Goal: Ask a question: Seek information or help from site administrators or community

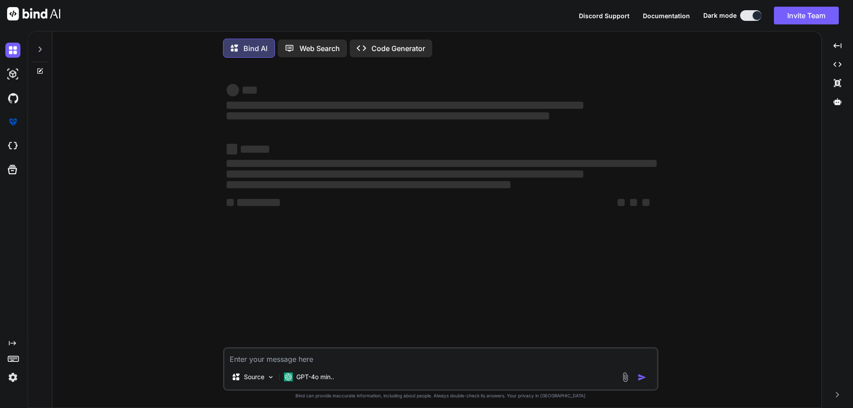
type textarea "x"
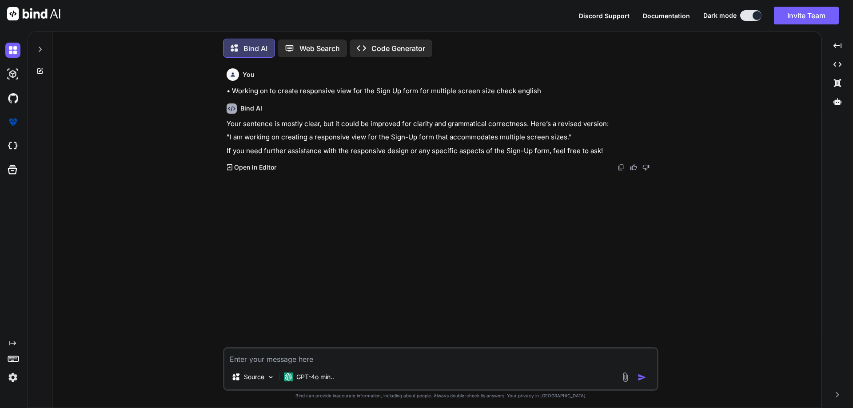
scroll to position [4, 0]
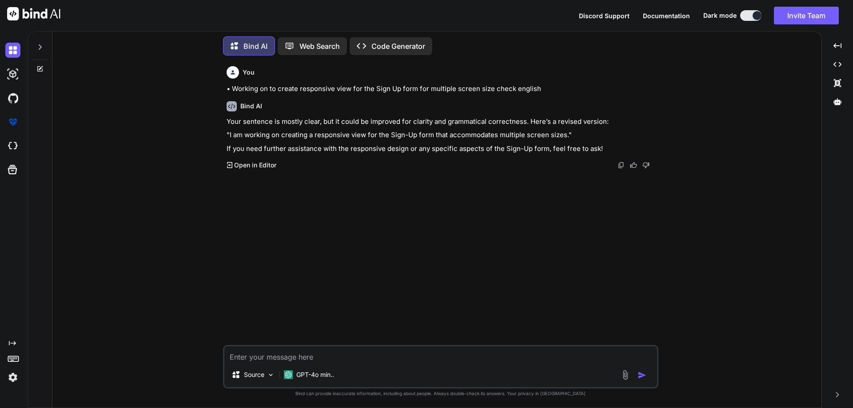
paste textarea "Which documents required for Bank Account Opening? a. ID Proof Only. b. Address…"
type textarea "Which documents required for Bank Account Opening? a. ID Proof Only. b. Address…"
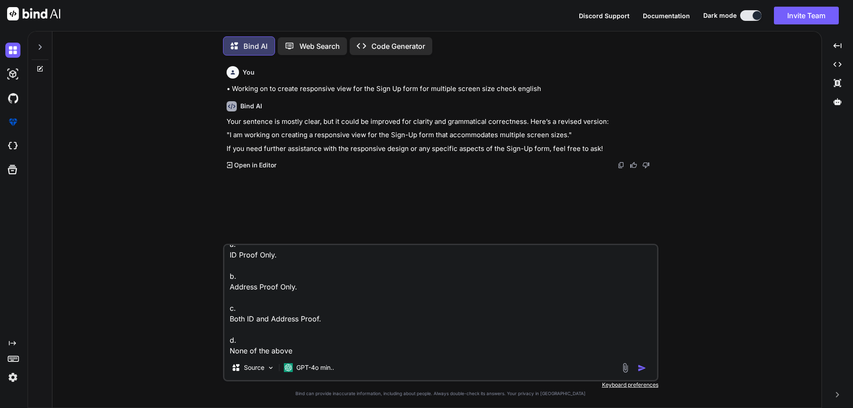
type textarea "x"
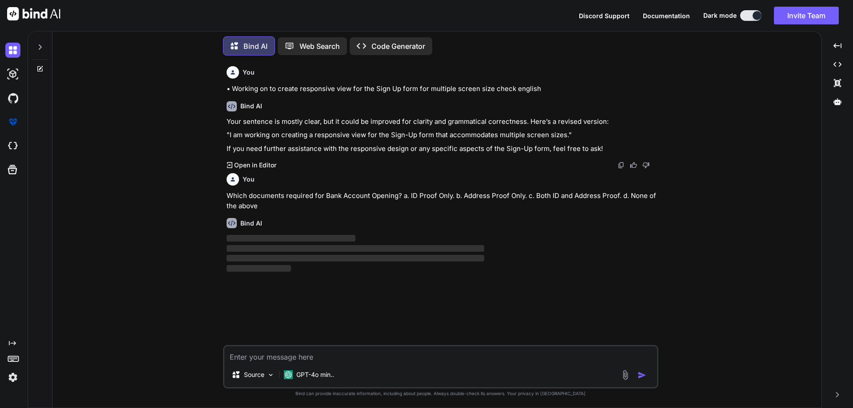
scroll to position [0, 0]
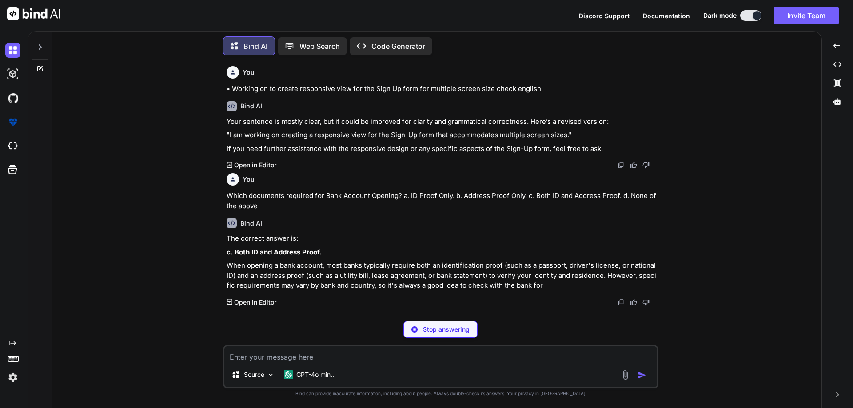
type textarea "x"
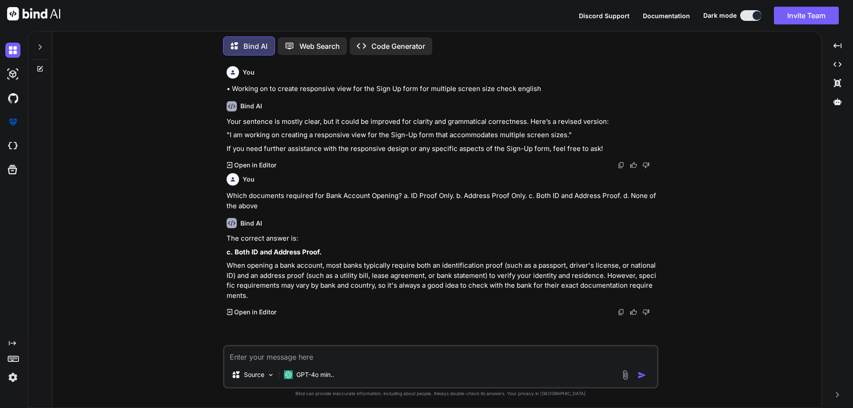
paste textarea "Which documents required to Upload in Profile Form? a. Aadhar Card and Visa Oig…"
type textarea "Which documents required to Upload in Profile Form? a. Aadhar Card and Visa Oig…"
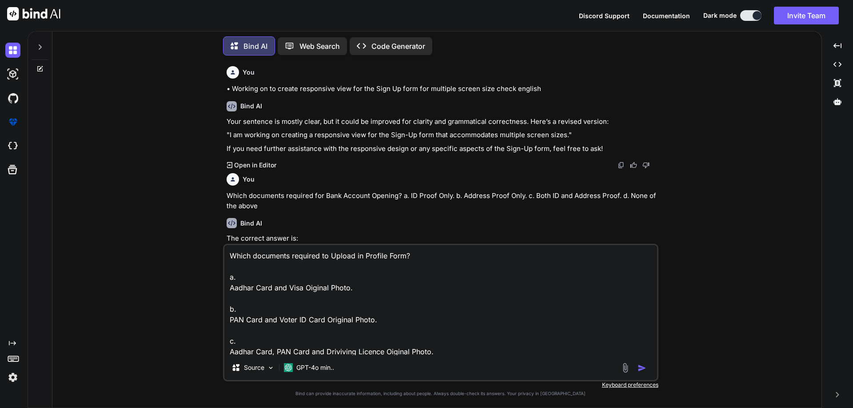
scroll to position [33, 0]
type textarea "x"
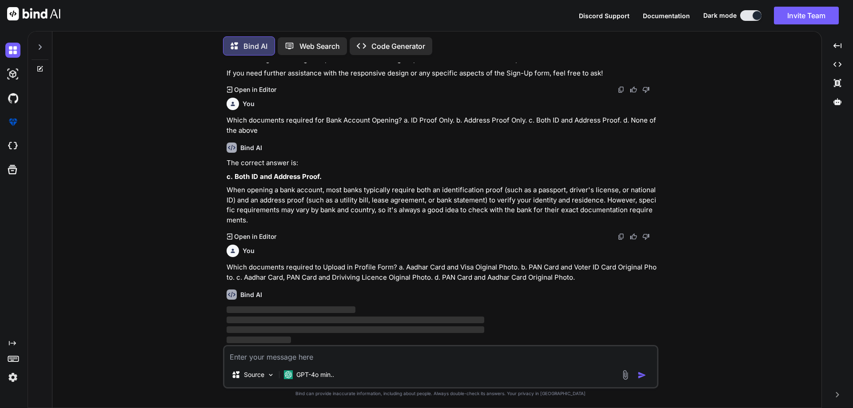
scroll to position [76, 0]
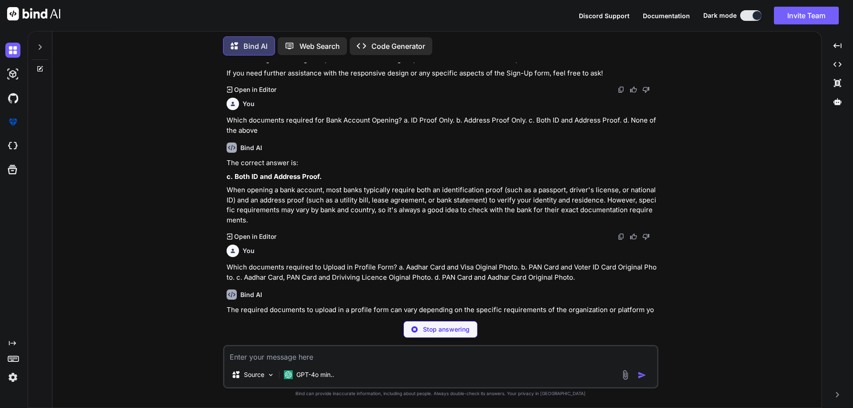
type textarea "x"
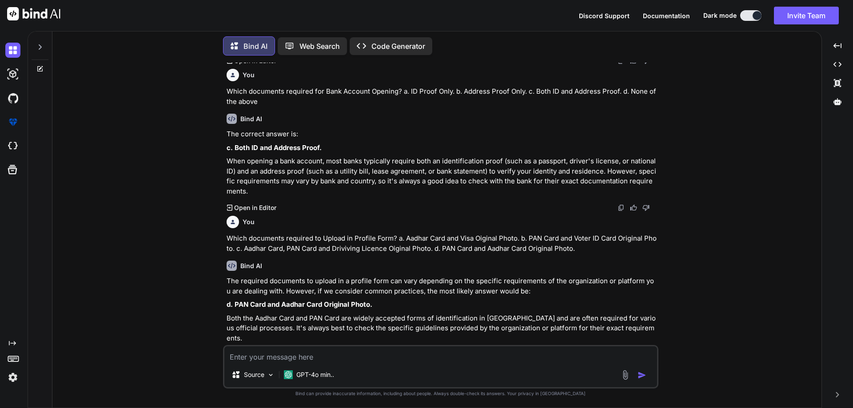
scroll to position [109, 0]
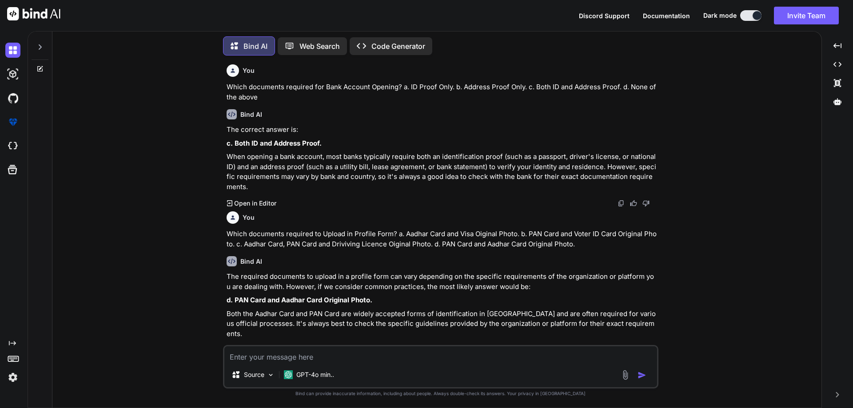
click at [322, 352] on textarea at bounding box center [440, 355] width 433 height 16
paste textarea "Which documents is required to take the benefit of Home Loan Interest Amount? a…"
type textarea "Which documents is required to take the benefit of Home Loan Interest Amount? a…"
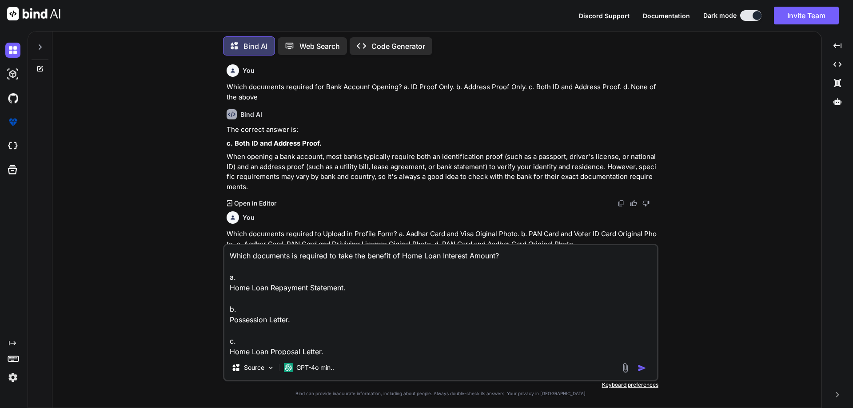
scroll to position [33, 0]
type textarea "x"
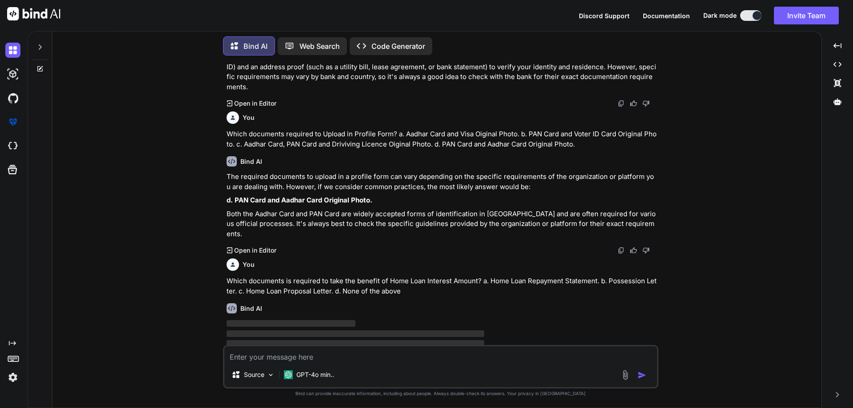
scroll to position [213, 0]
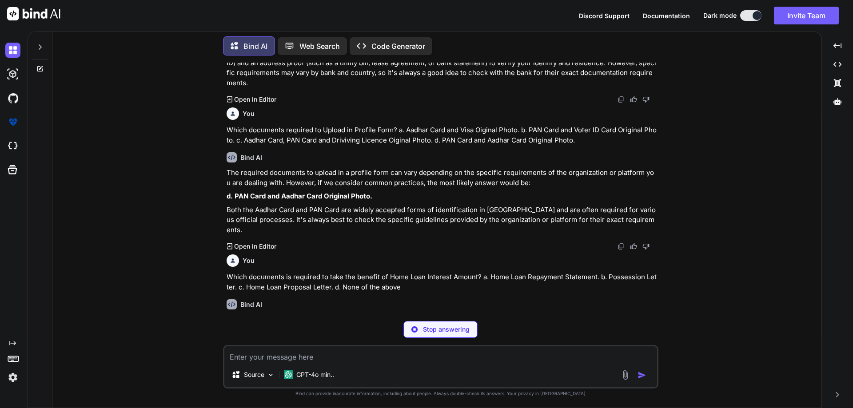
type textarea "x"
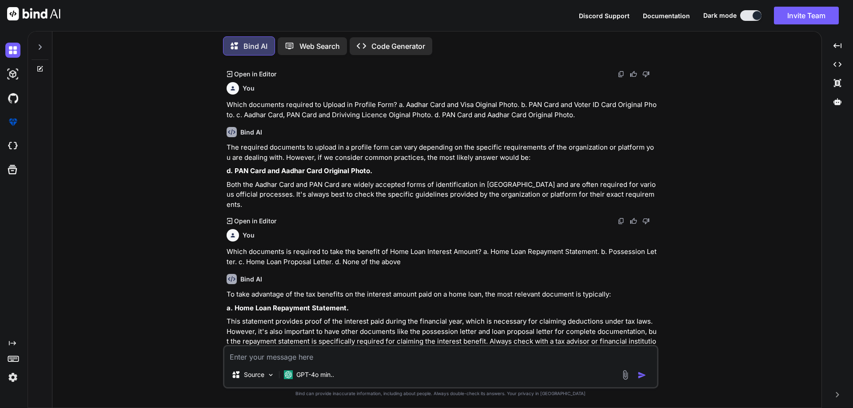
scroll to position [256, 0]
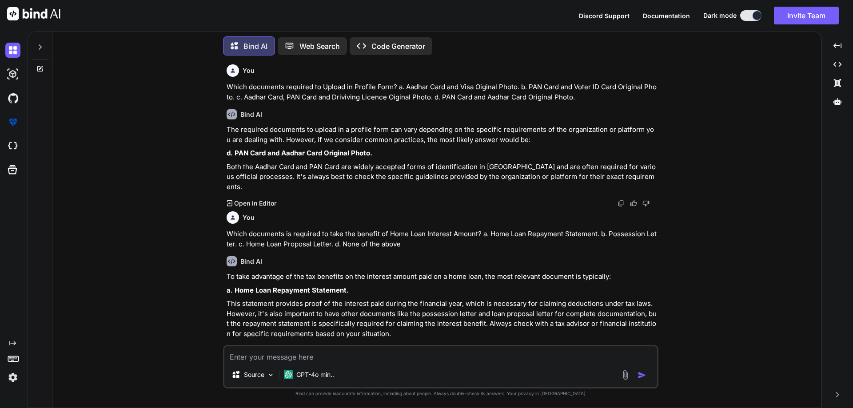
click at [346, 354] on textarea at bounding box center [440, 355] width 433 height 16
paste textarea "In the Proof Submission, Member has to submit Proof on the basis of? a. Half Ye…"
type textarea "In the Proof Submission, Member has to submit Proof on the basis of? a. Half Ye…"
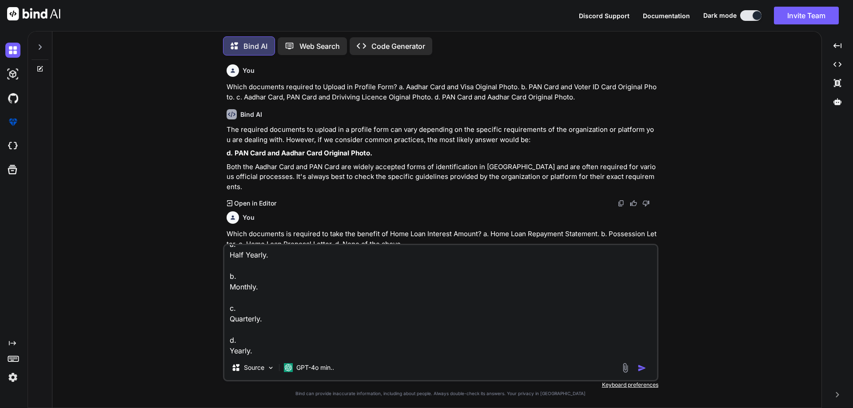
type textarea "x"
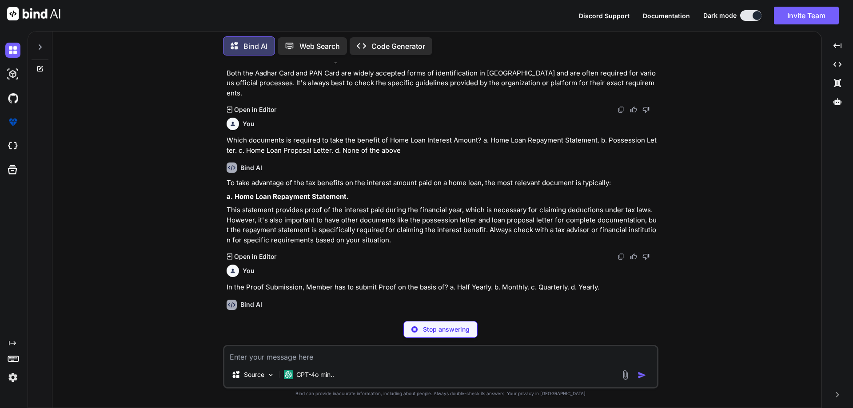
scroll to position [350, 0]
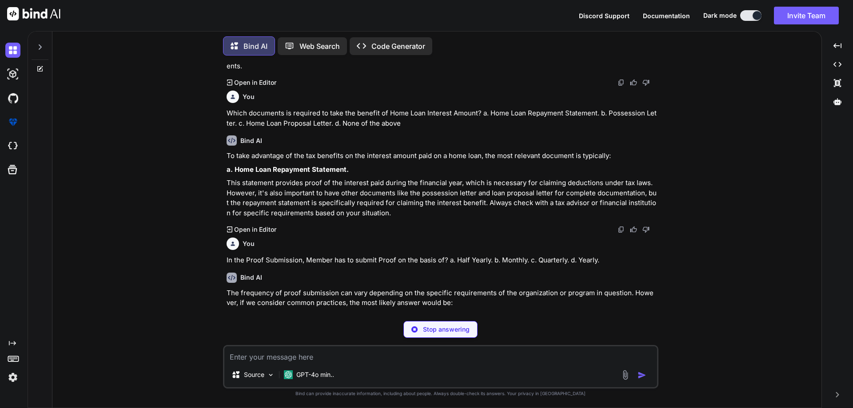
type textarea "x"
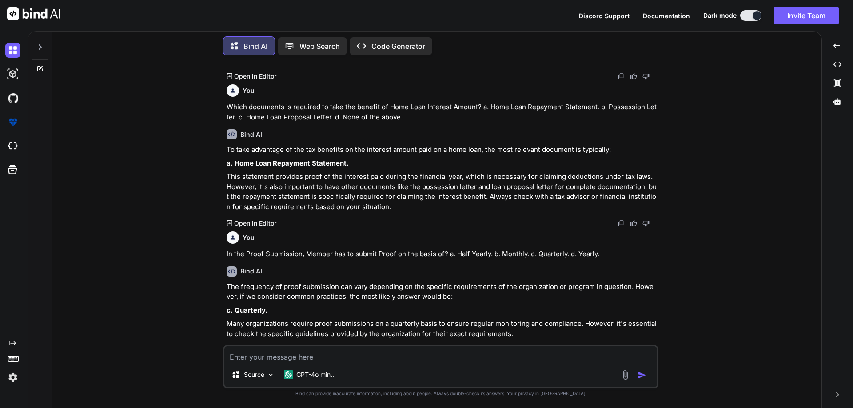
click at [355, 356] on textarea at bounding box center [440, 355] width 433 height 16
paste textarea "When members can get the Mediclaim policy after joining? a. After 1 month b. Af…"
type textarea "When members can get the Mediclaim policy after joining? a. After 1 month b. Af…"
type textarea "x"
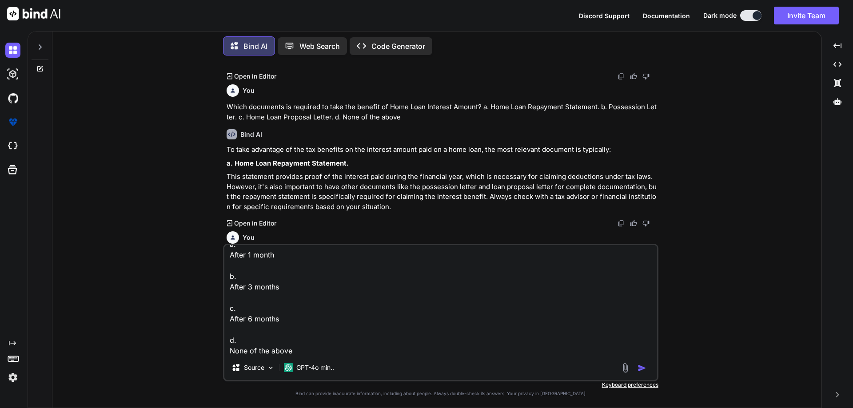
scroll to position [399, 0]
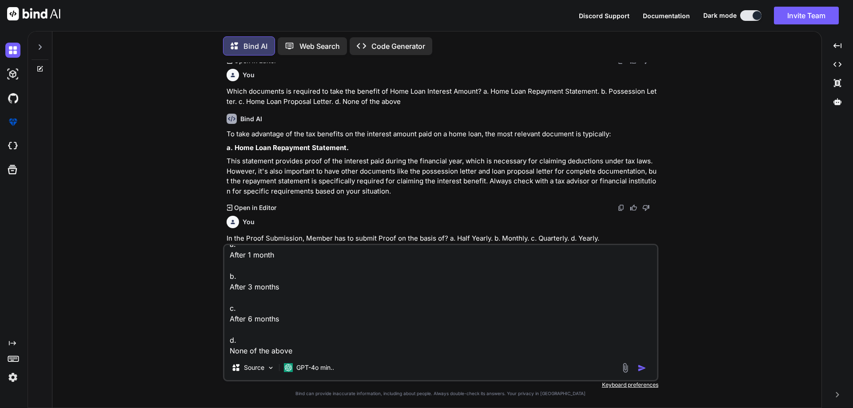
type textarea "When members can get the Mediclaim policy after joining? a. After 1 month b. Af…"
click at [635, 368] on div at bounding box center [635, 368] width 30 height 10
click at [639, 366] on img "button" at bounding box center [642, 368] width 9 height 9
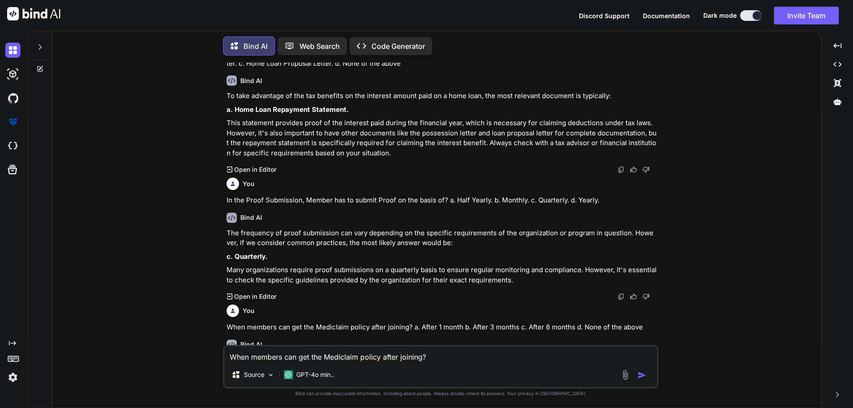
scroll to position [477, 0]
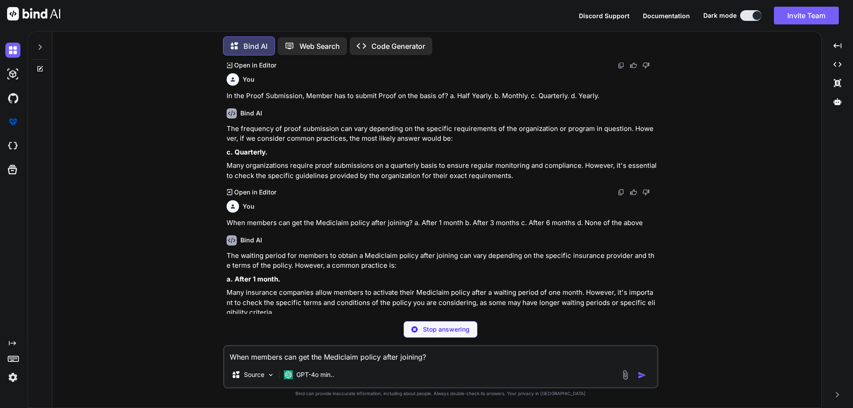
type textarea "x"
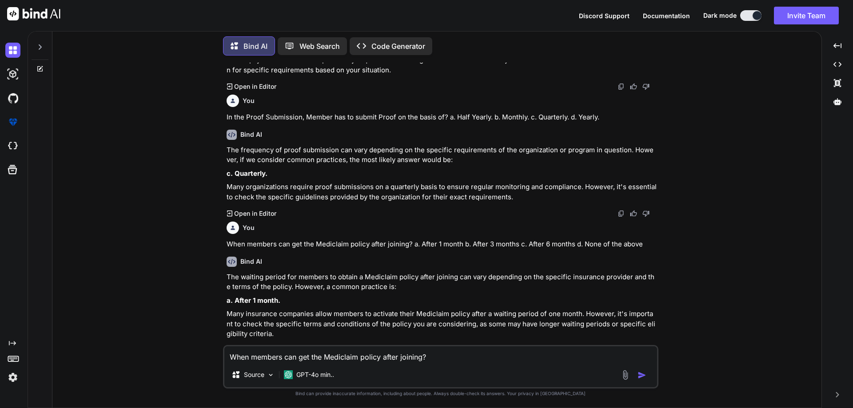
click at [252, 349] on textarea "When members can get the Mediclaim policy after joining? a. After 1 month b. Af…" at bounding box center [440, 355] width 433 height 16
paste textarea "When members can apply for housing benefits after joining? a. After 1 month b. …"
type textarea "When members can apply for housing benefits after joining? a. After 1 month b. …"
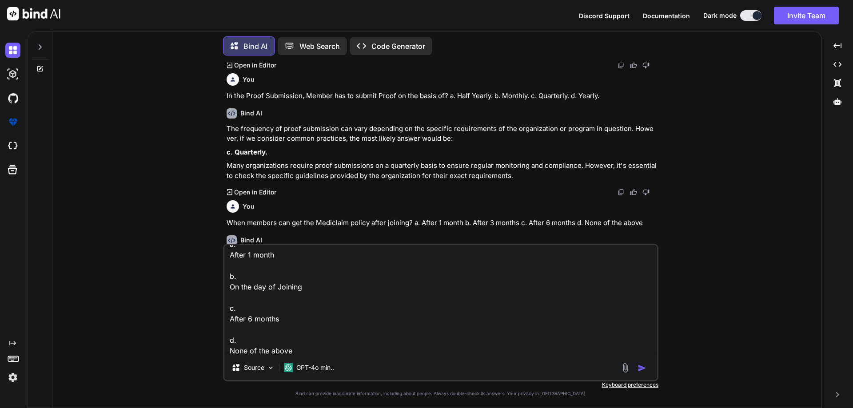
type textarea "x"
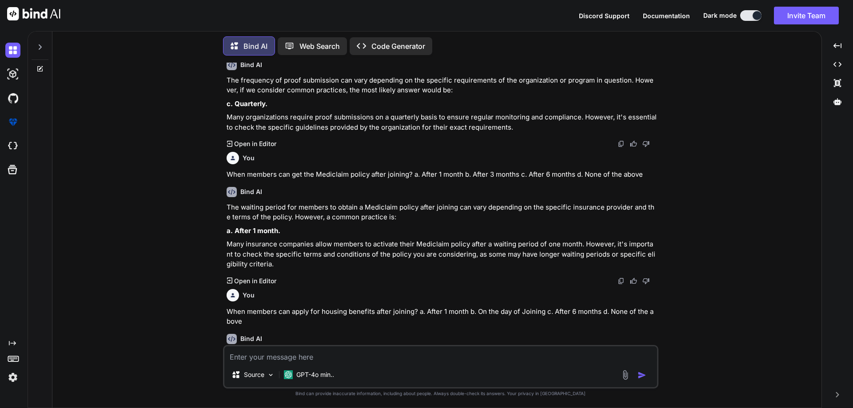
scroll to position [624, 0]
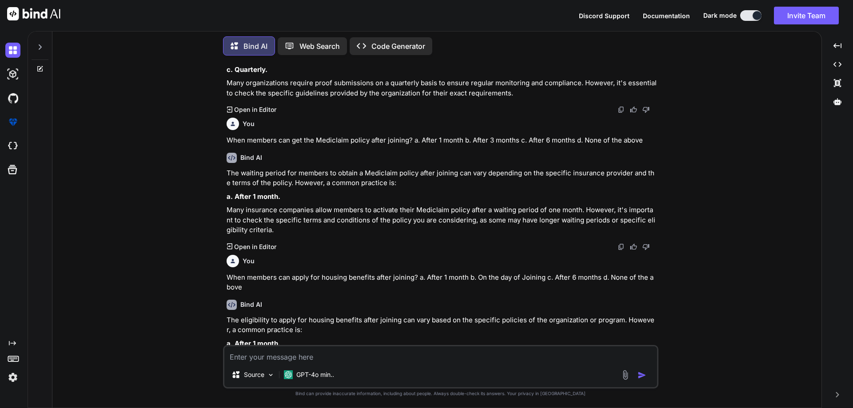
type textarea "x"
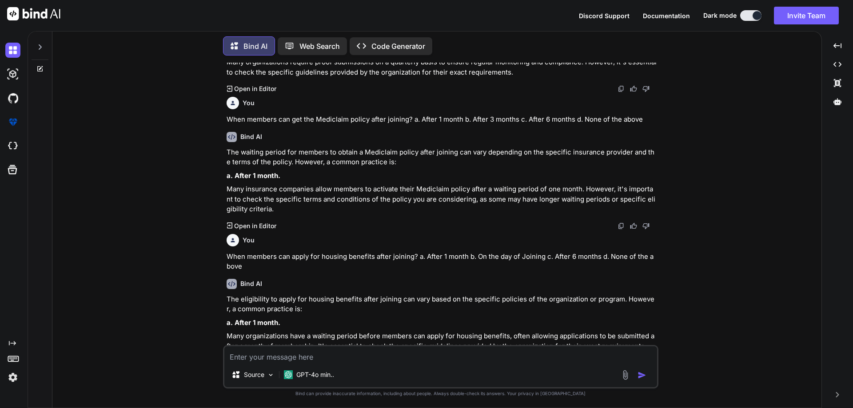
scroll to position [657, 0]
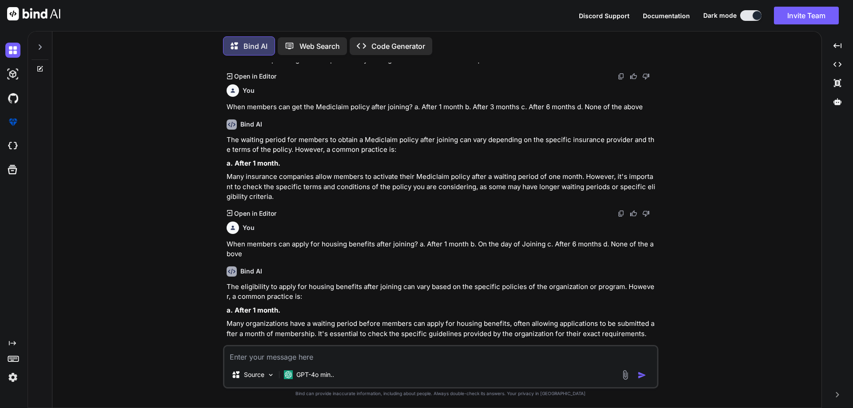
click at [312, 350] on textarea at bounding box center [440, 355] width 433 height 16
paste textarea "What is the % rate of employer contribution in Employees Provident Fund? a. 11.…"
type textarea "What is the % rate of employer contribution in Employees Provident Fund? a. 11.…"
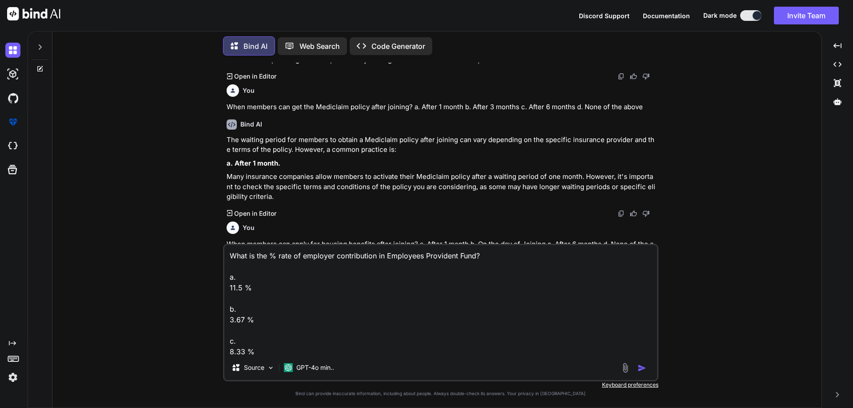
scroll to position [33, 0]
type textarea "x"
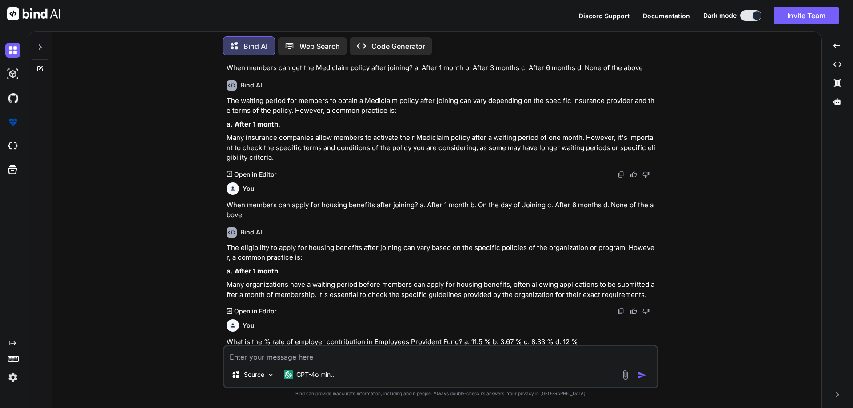
scroll to position [751, 0]
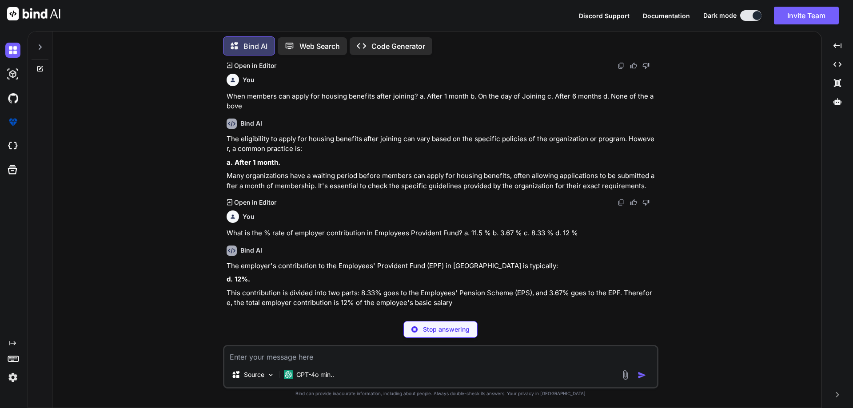
type textarea "x"
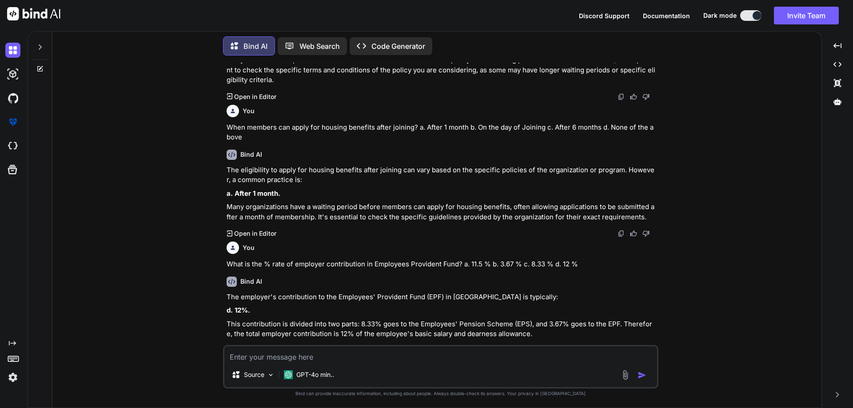
click at [328, 358] on textarea at bounding box center [440, 355] width 433 height 16
paste textarea "From where procurement team will get the requirement for procurement? a. Operat…"
type textarea "From where procurement team will get the requirement for procurement? a. Operat…"
type textarea "x"
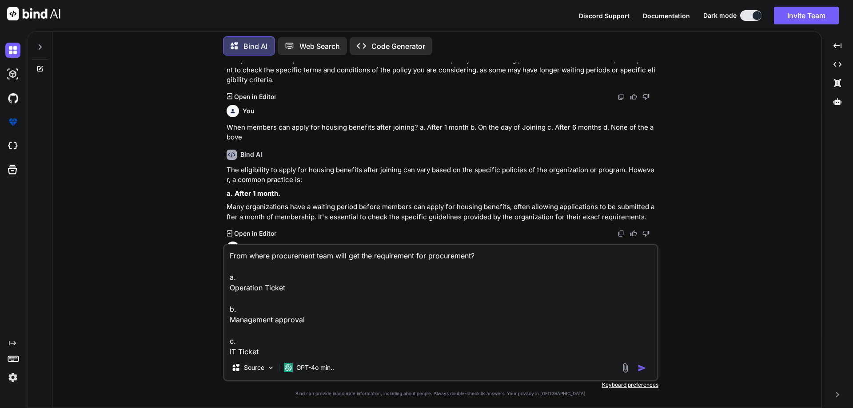
scroll to position [805, 0]
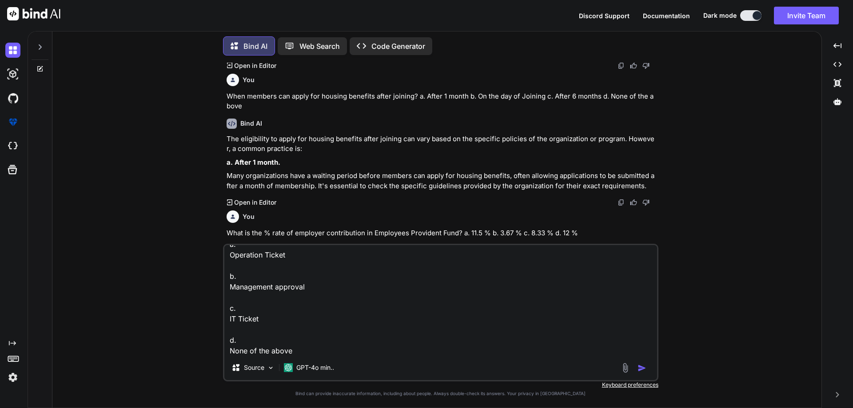
type textarea "From where procurement team will get the requirement for procurement? a. Operat…"
click at [639, 367] on img "button" at bounding box center [642, 368] width 9 height 9
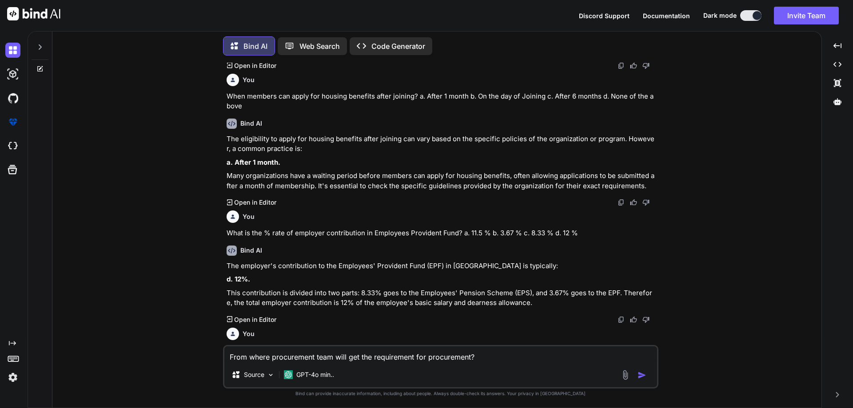
scroll to position [878, 0]
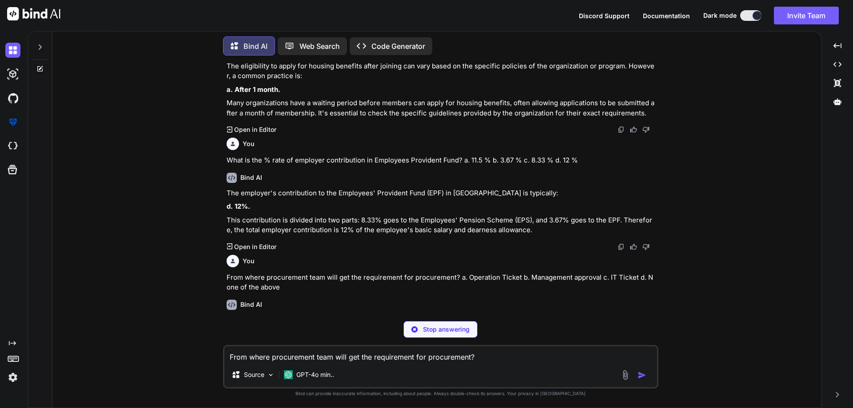
type textarea "x"
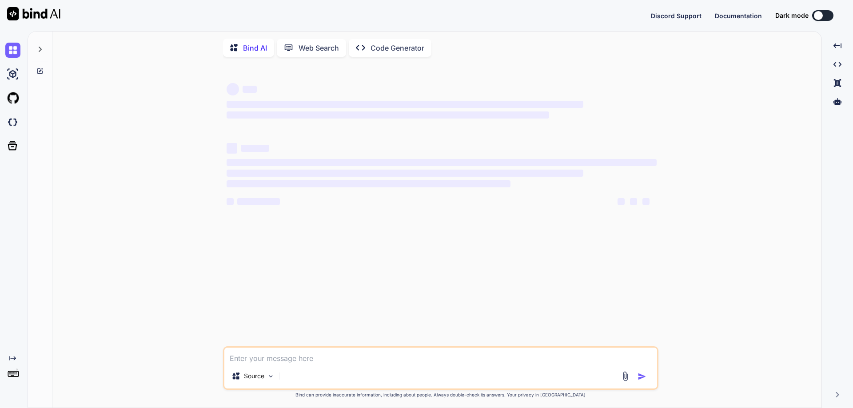
type textarea "x"
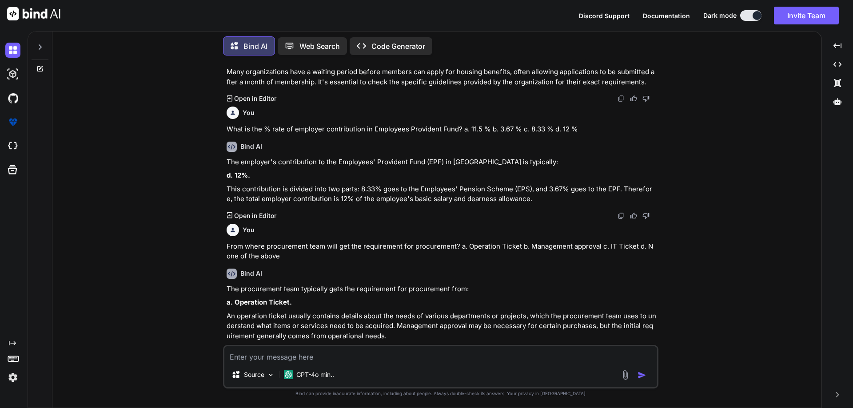
scroll to position [373, 0]
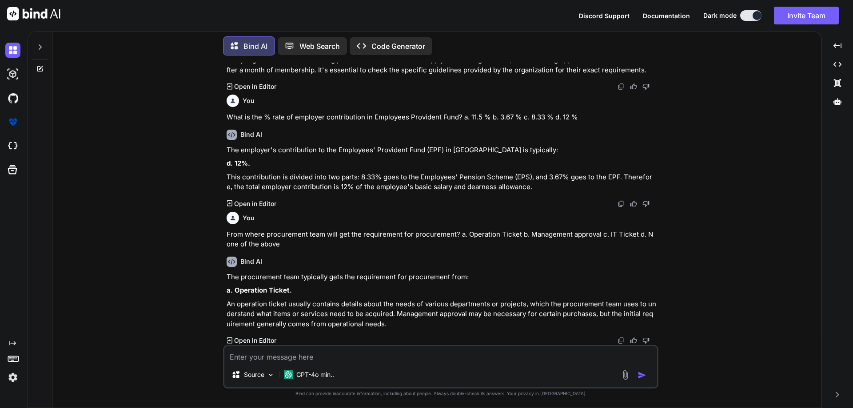
click at [36, 68] on div at bounding box center [40, 68] width 24 height 7
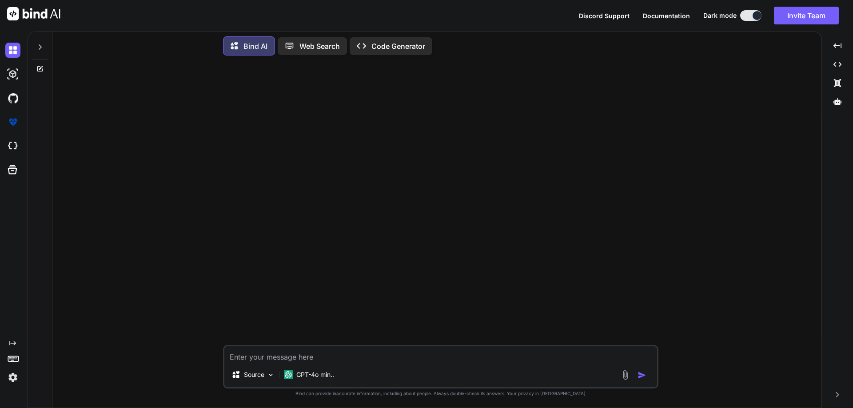
click at [374, 362] on textarea at bounding box center [440, 355] width 433 height 16
paste textarea "Mid-Fidelity Mock-up screens Splash with onboarding screens 1 Sign-up screen wi…"
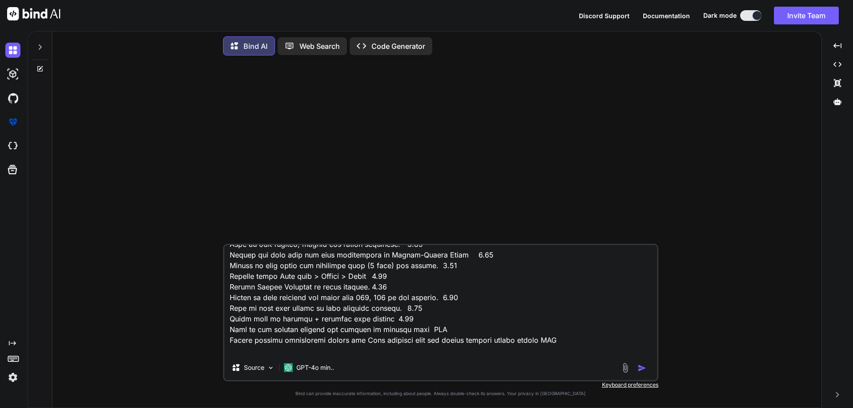
scroll to position [513, 0]
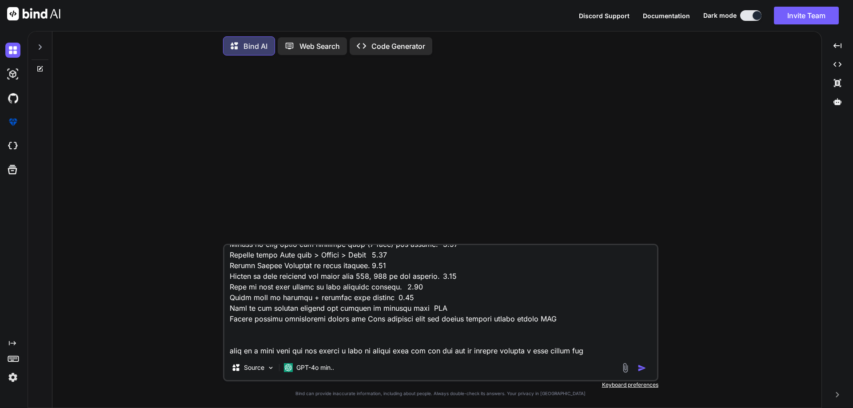
type textarea "Mid-Fidelity Mock-up screens Splash with onboarding screens 1 Sign-up screen wi…"
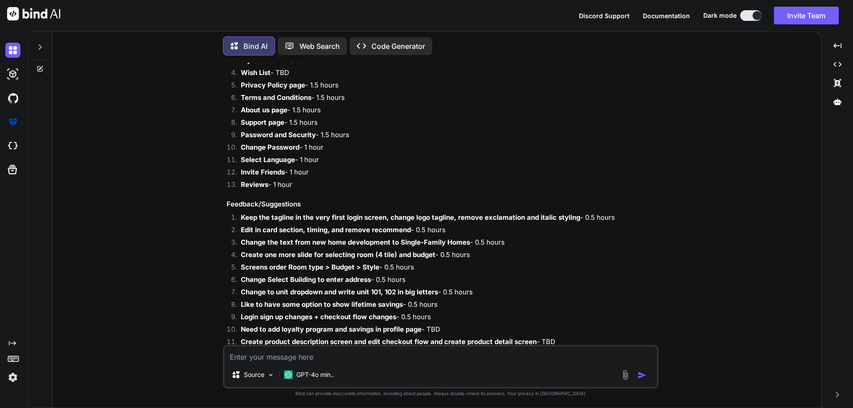
scroll to position [698, 0]
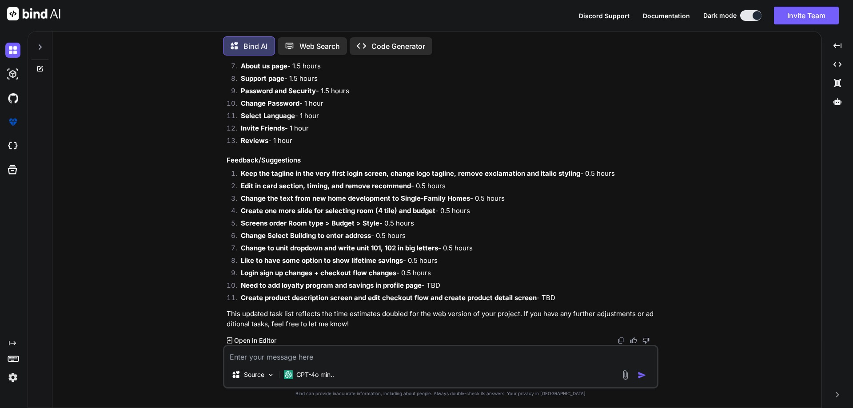
click at [379, 356] on textarea at bounding box center [440, 355] width 433 height 16
type textarea "update task name for the web and the time is not in hours it is days"
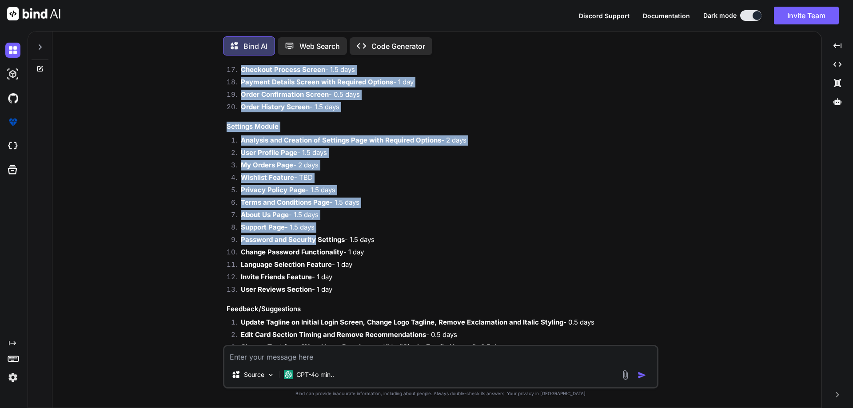
scroll to position [1509, 0]
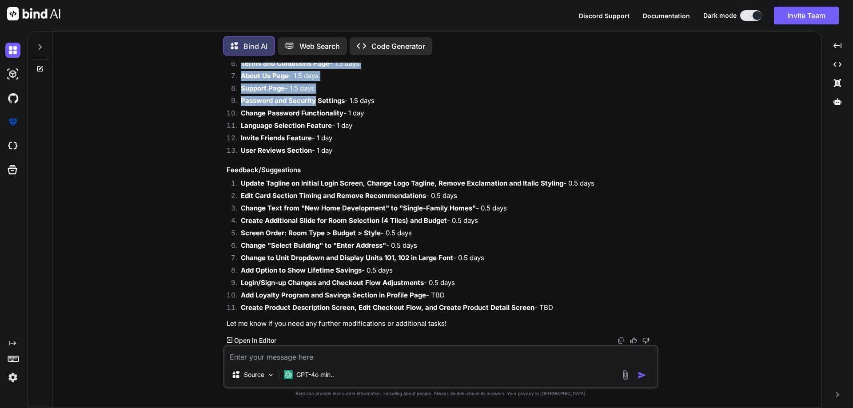
drag, startPoint x: 221, startPoint y: 104, endPoint x: 559, endPoint y: 310, distance: 396.3
click at [559, 310] on div "You Bind AI To create a web version of your mobile task list with updated time …" at bounding box center [441, 235] width 762 height 345
copy div "Mid-Fidelity Mock-up Screens (Web Version) Splash Screen with Onboarding Flow -…"
click at [348, 188] on li "Update Tagline on Initial Login Screen, Change Logo Tagline, Remove Exclamation…" at bounding box center [445, 185] width 423 height 12
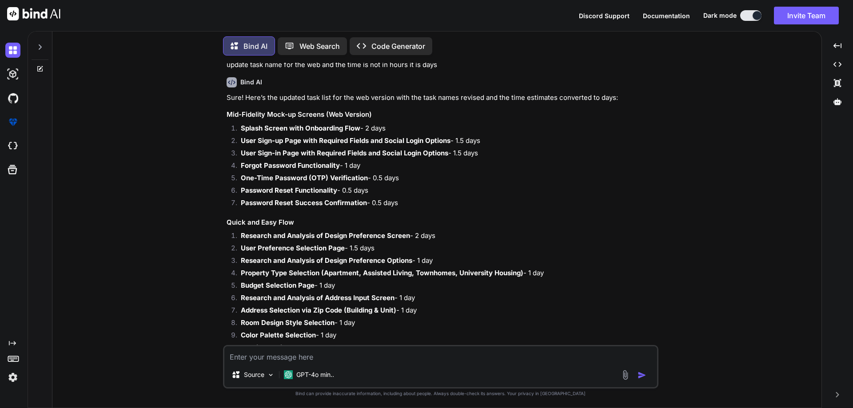
scroll to position [976, 0]
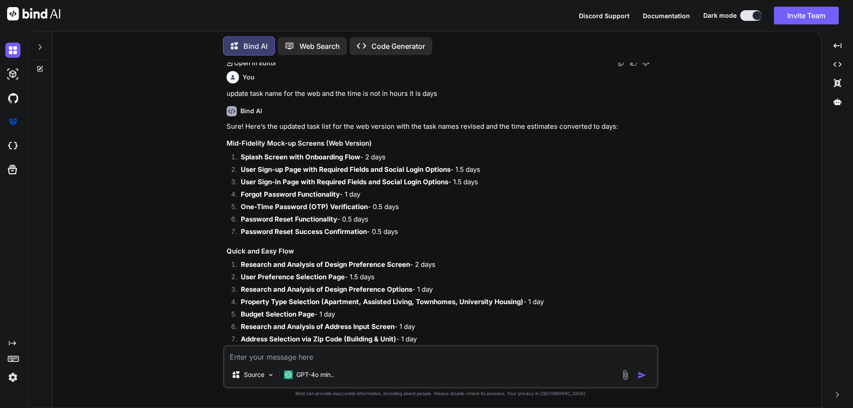
click at [294, 157] on strong "Splash Screen with Onboarding Flow" at bounding box center [301, 157] width 120 height 8
click at [259, 122] on p "Sure! Here’s the updated task list for the web version with the task names revi…" at bounding box center [442, 127] width 430 height 10
click at [324, 126] on p "Sure! Here’s the updated task list for the web version with the task names revi…" at bounding box center [442, 127] width 430 height 10
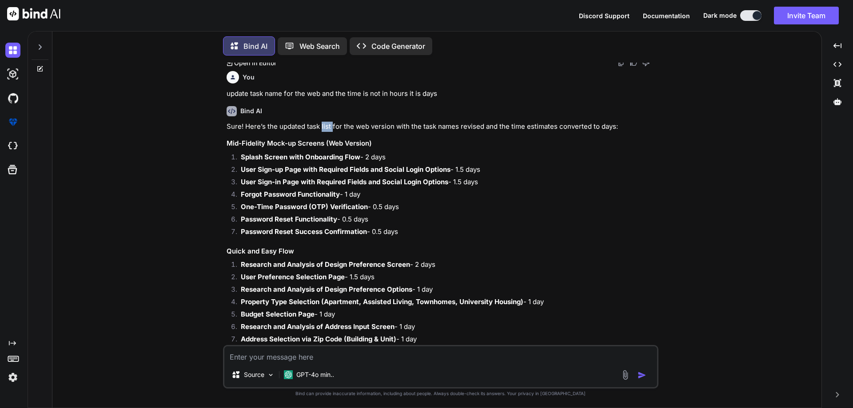
drag, startPoint x: 324, startPoint y: 126, endPoint x: 400, endPoint y: 130, distance: 76.1
click at [336, 126] on p "Sure! Here’s the updated task list for the web version with the task names revi…" at bounding box center [442, 127] width 430 height 10
click at [400, 130] on p "Sure! Here’s the updated task list for the web version with the task names revi…" at bounding box center [442, 127] width 430 height 10
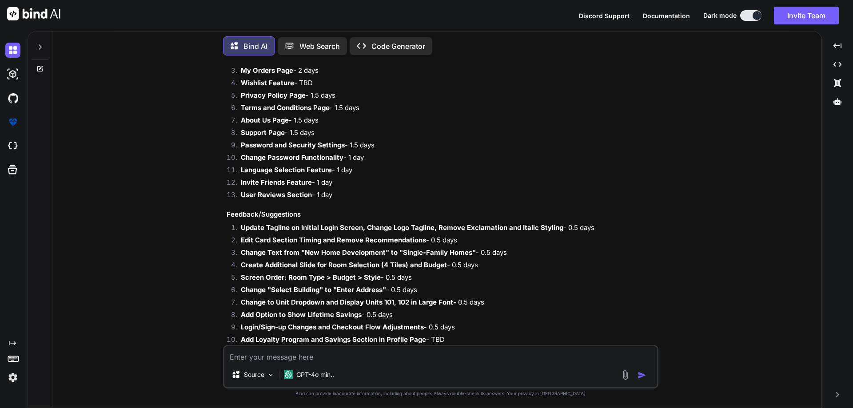
scroll to position [1509, 0]
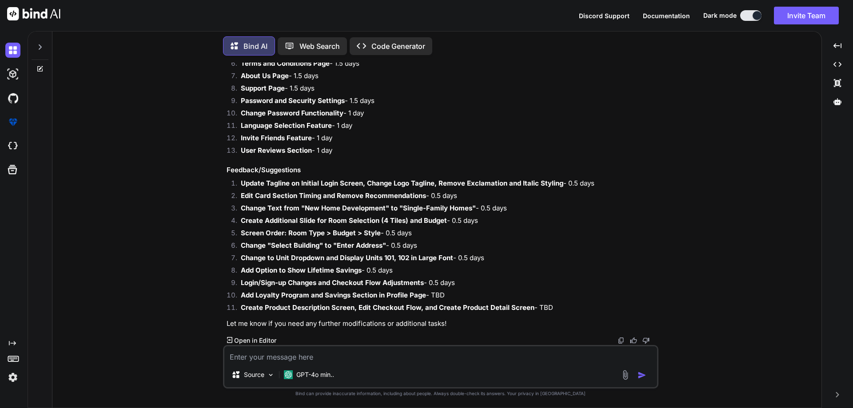
click at [329, 364] on div "Source GPT-4o min.." at bounding box center [441, 367] width 436 height 44
click at [334, 360] on textarea at bounding box center [440, 355] width 433 height 16
type textarea "can you provide in excel formet"
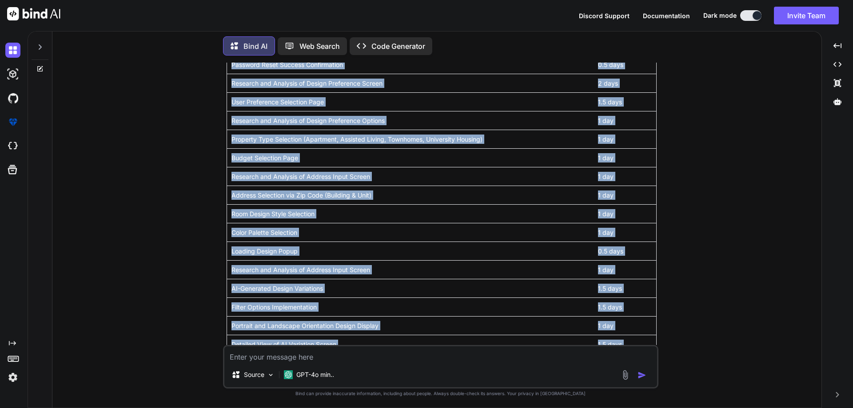
scroll to position [1843, 0]
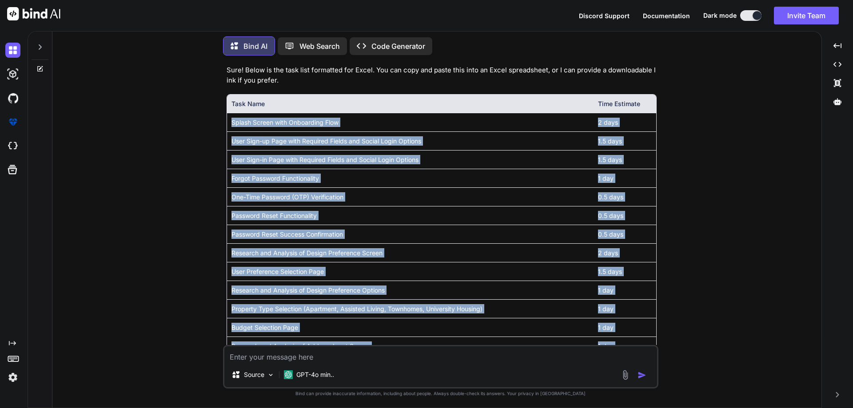
drag, startPoint x: 635, startPoint y: 304, endPoint x: 231, endPoint y: 123, distance: 442.8
copy tbody "Splash Screen with Onboarding Flow 2 days User Sign-up Page with Required Field…"
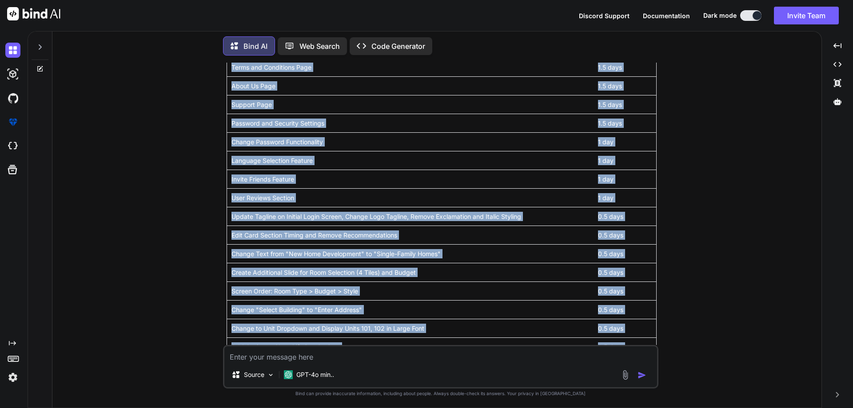
scroll to position [2598, 0]
